Goal: Transaction & Acquisition: Purchase product/service

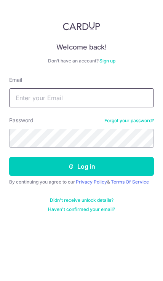
type input "[EMAIL_ADDRESS][DOMAIN_NAME]"
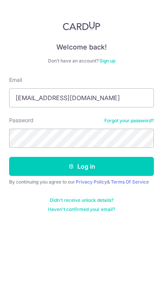
click at [82, 167] on button "Log in" at bounding box center [81, 166] width 145 height 19
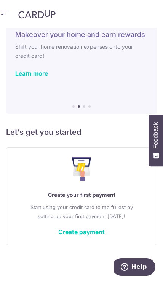
scroll to position [25, 0]
click at [79, 232] on link "Create payment" at bounding box center [81, 232] width 46 height 8
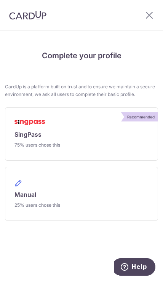
click at [31, 132] on span "SingPass" at bounding box center [27, 134] width 27 height 9
click at [135, 134] on link "Recommended SingPass 75% users chose this" at bounding box center [81, 133] width 153 height 53
click at [128, 140] on link "Recommended SingPass 75% users chose this" at bounding box center [81, 133] width 153 height 53
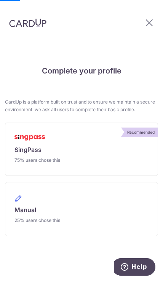
click at [30, 154] on span "SingPass" at bounding box center [27, 149] width 27 height 9
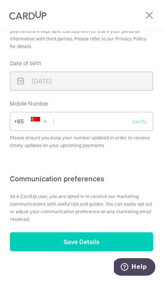
scroll to position [380, 0]
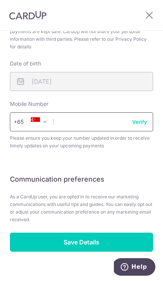
click at [67, 123] on input "text" at bounding box center [81, 121] width 143 height 19
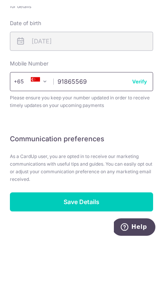
scroll to position [395, 0]
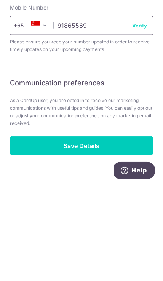
click at [139, 112] on input "91865569" at bounding box center [81, 121] width 143 height 19
type input "91865569"
click at [86, 233] on input "Save Details" at bounding box center [81, 242] width 143 height 19
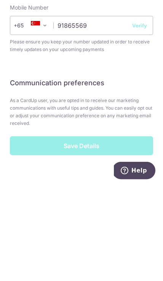
click at [87, 233] on div "Save Details" at bounding box center [81, 242] width 143 height 19
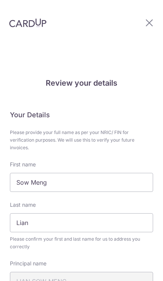
scroll to position [391, 0]
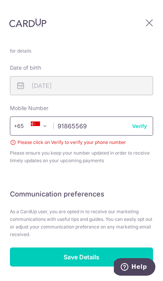
click at [136, 118] on input "91865569" at bounding box center [81, 126] width 143 height 19
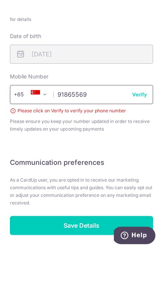
click at [138, 117] on input "91865569" at bounding box center [81, 126] width 143 height 19
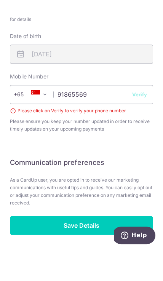
click at [139, 122] on button "Verify" at bounding box center [139, 126] width 15 height 8
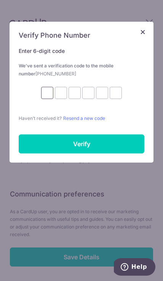
click at [46, 95] on input "text" at bounding box center [47, 93] width 12 height 12
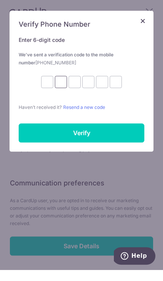
type input "2"
type input "4"
type input "6"
type input "5"
type input "0"
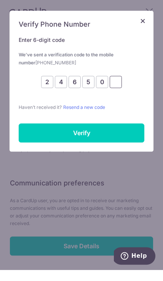
type input "1"
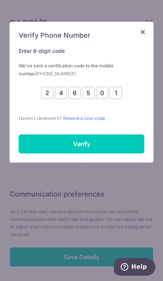
click at [99, 143] on input "Verify" at bounding box center [82, 144] width 126 height 19
click at [84, 143] on input "Verify" at bounding box center [82, 144] width 126 height 19
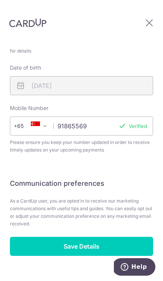
click at [82, 237] on input "Save Details" at bounding box center [81, 246] width 143 height 19
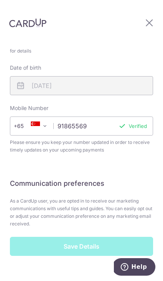
click at [85, 237] on div "Save Details" at bounding box center [81, 246] width 143 height 19
click at [81, 237] on div "Save Details" at bounding box center [81, 246] width 143 height 19
click at [86, 237] on div "Save Details" at bounding box center [81, 246] width 143 height 19
click at [87, 237] on div "Save Details" at bounding box center [81, 246] width 143 height 19
click at [69, 237] on div "Save Details" at bounding box center [81, 246] width 143 height 19
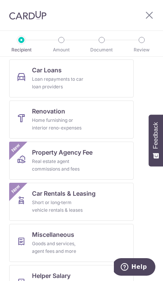
scroll to position [283, 0]
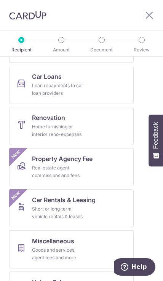
click at [65, 165] on div "Real estate agent commissions and fees" at bounding box center [59, 171] width 55 height 15
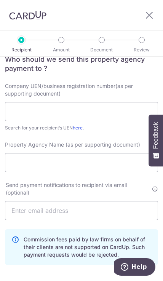
scroll to position [75, 0]
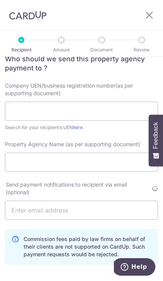
click at [74, 129] on link "here" at bounding box center [78, 128] width 10 height 6
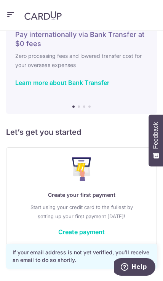
scroll to position [28, 0]
click at [95, 232] on link "Create payment" at bounding box center [81, 232] width 46 height 8
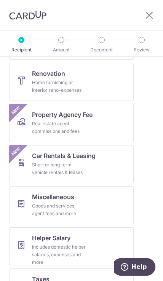
scroll to position [327, 0]
click at [69, 126] on div "Real estate agent commissions and fees" at bounding box center [59, 127] width 55 height 15
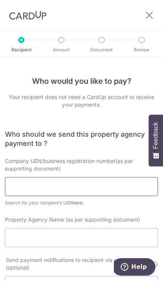
click at [79, 185] on input "text" at bounding box center [81, 186] width 153 height 19
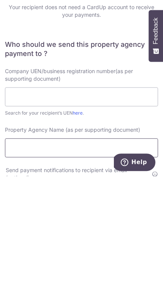
click at [82, 243] on input "Property Agency Name (as per supporting document)" at bounding box center [81, 252] width 153 height 19
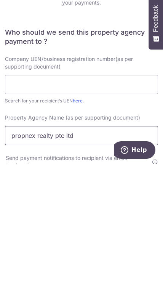
type input "propnex realty pte ltd"
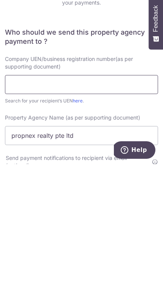
click at [51, 192] on input "text" at bounding box center [81, 201] width 153 height 19
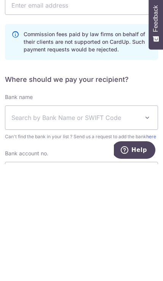
scroll to position [179, 0]
type input "199903004H"
click at [104, 230] on span "Search by Bank Name or SWIFT Code" at bounding box center [75, 234] width 128 height 9
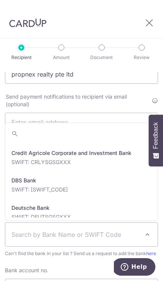
scroll to position [599, 0]
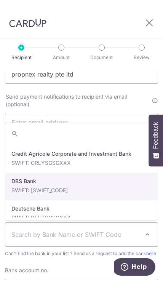
select select "6"
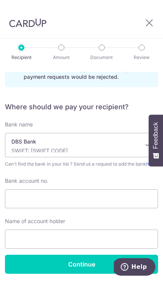
scroll to position [269, 0]
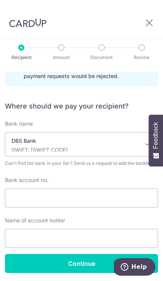
click at [74, 147] on p "SWIFT: DBSSSGSGXXX" at bounding box center [75, 150] width 128 height 8
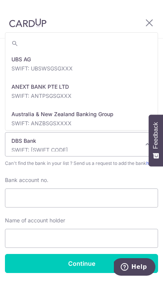
scroll to position [594, 0]
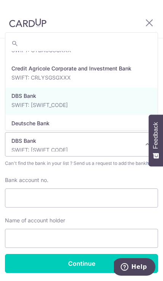
click at [56, 150] on p "SWIFT: DBSSSGSGXXX" at bounding box center [75, 150] width 128 height 8
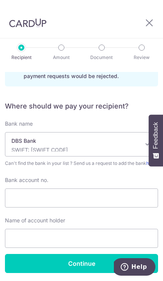
click at [56, 149] on p "SWIFT: DBSSSGSGXXX" at bounding box center [75, 150] width 128 height 8
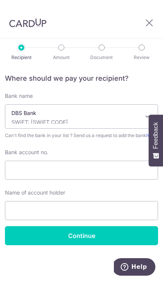
scroll to position [304, 0]
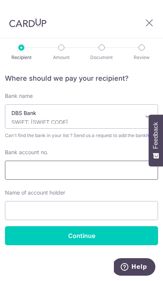
click at [72, 171] on input "Bank account no." at bounding box center [81, 170] width 153 height 19
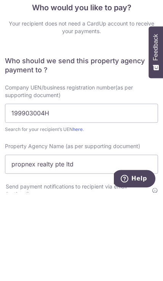
scroll to position [0, 0]
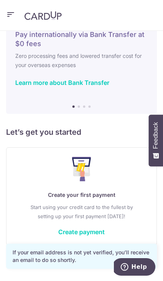
scroll to position [28, 0]
click at [90, 232] on link "Create payment" at bounding box center [81, 232] width 46 height 8
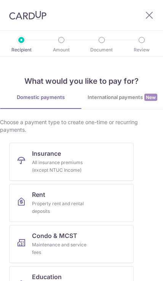
click at [92, 232] on link "Condo & MCST Maintenance and service fees" at bounding box center [71, 244] width 125 height 38
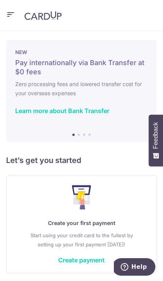
click at [13, 17] on icon "button" at bounding box center [10, 15] width 9 height 10
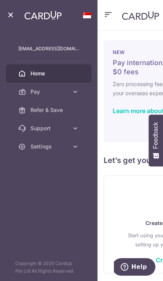
click at [75, 94] on icon at bounding box center [76, 92] width 8 height 8
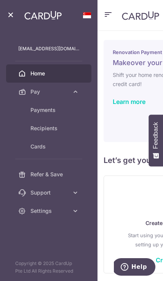
click at [43, 147] on span "Cards" at bounding box center [54, 147] width 49 height 8
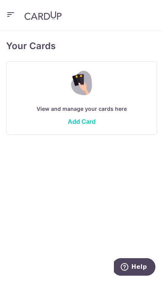
click at [8, 18] on icon "button" at bounding box center [10, 15] width 9 height 10
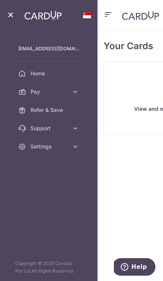
click at [62, 211] on aside "[EMAIL_ADDRESS][DOMAIN_NAME] Home Pay Payments Recipients Cards Refer & Save Su…" at bounding box center [49, 140] width 98 height 281
click at [9, 19] on icon "button" at bounding box center [10, 15] width 9 height 10
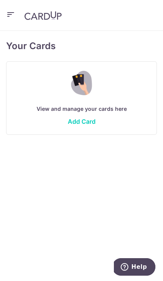
click at [86, 123] on link "Add Card" at bounding box center [82, 122] width 28 height 8
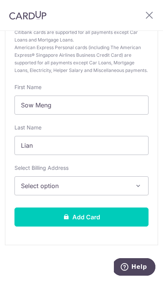
scroll to position [121, 0]
click at [92, 187] on span "Select option" at bounding box center [76, 185] width 111 height 9
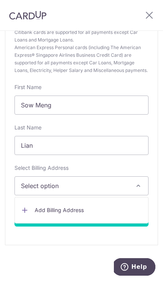
click at [97, 182] on div at bounding box center [81, 140] width 163 height 281
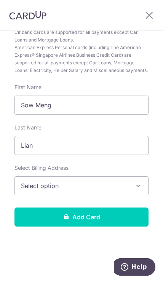
click at [138, 182] on icon "button" at bounding box center [139, 186] width 8 height 8
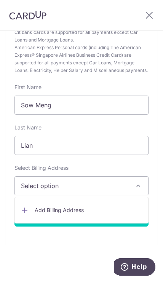
click at [149, 17] on div at bounding box center [81, 140] width 163 height 281
